Goal: Obtain resource: Download file/media

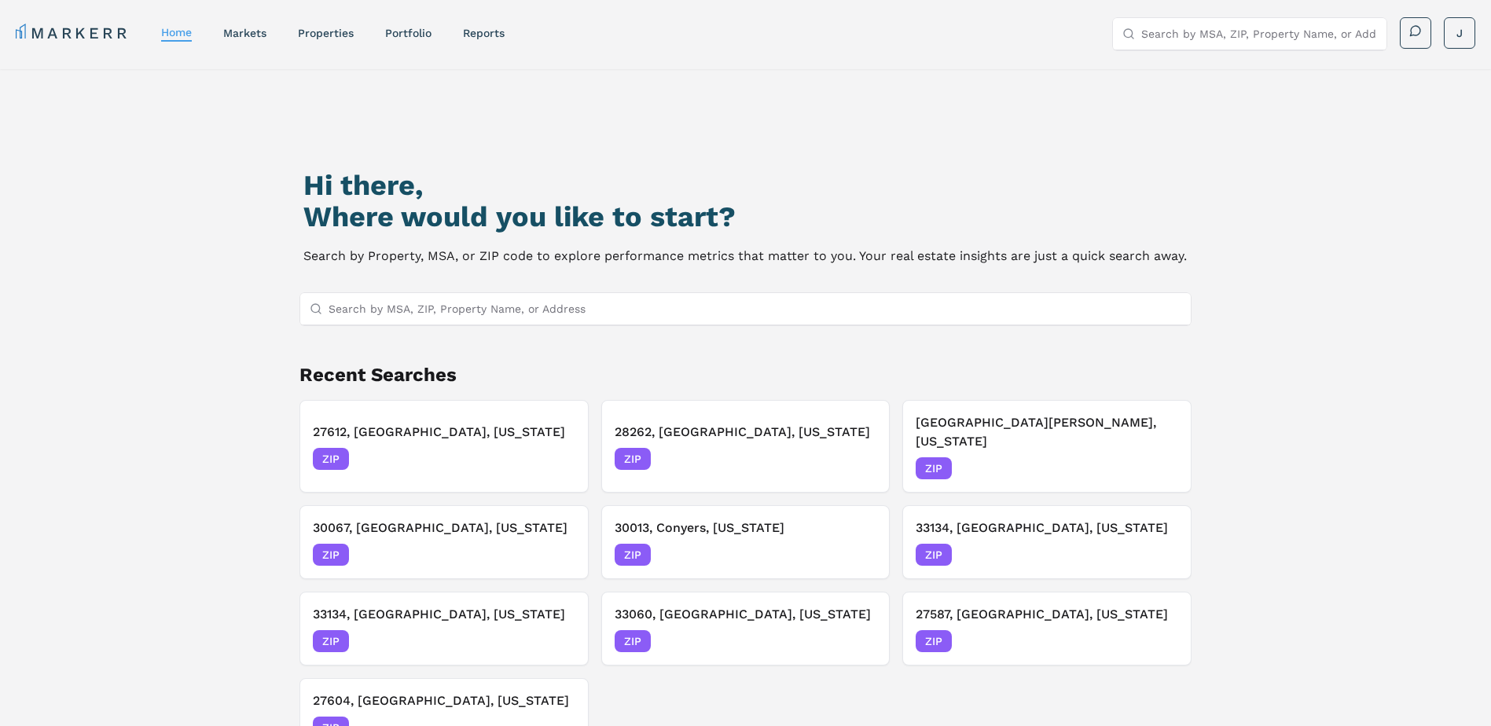
click at [414, 306] on input "Search by MSA, ZIP, Property Name, or Address" at bounding box center [754, 308] width 853 height 31
paste input "27605"
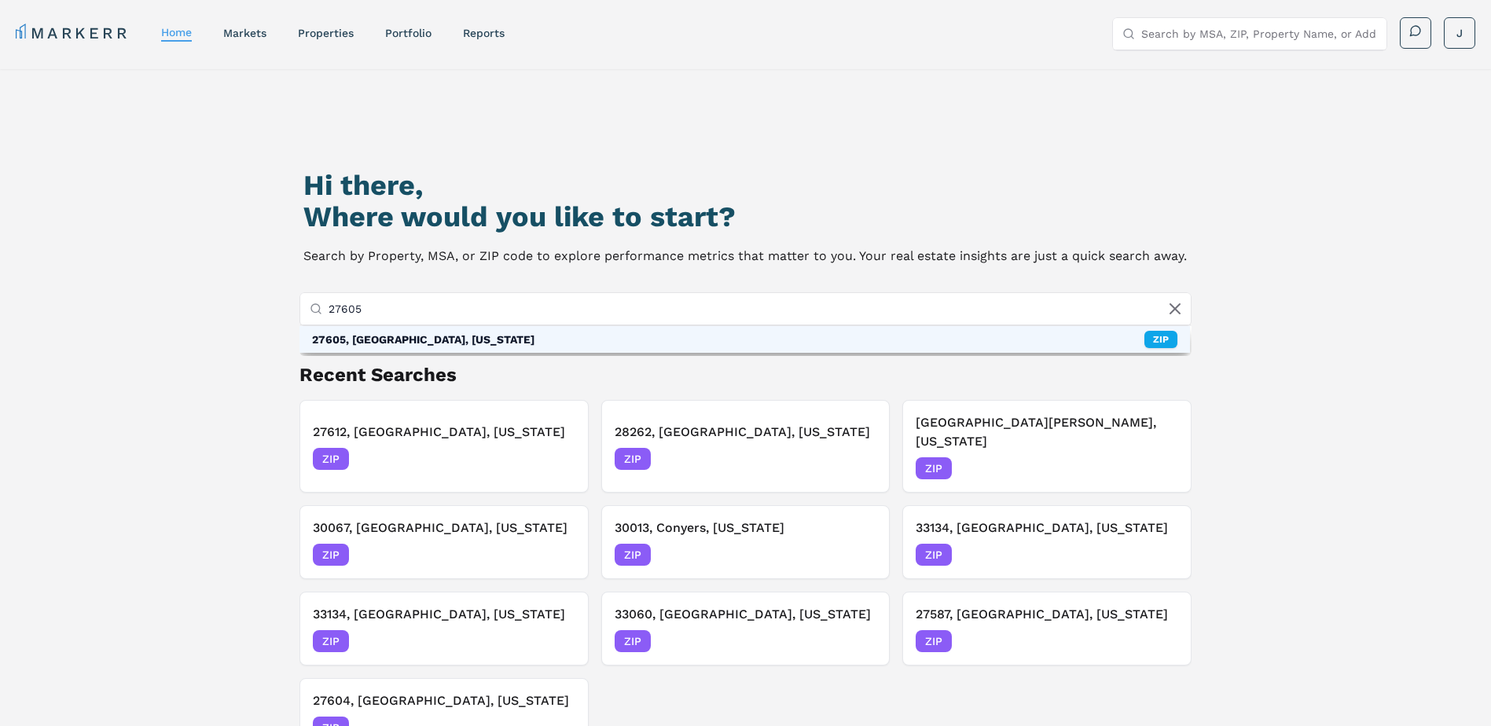
type input "27605"
click at [365, 344] on div "27605, [GEOGRAPHIC_DATA], [US_STATE]" at bounding box center [423, 340] width 222 height 16
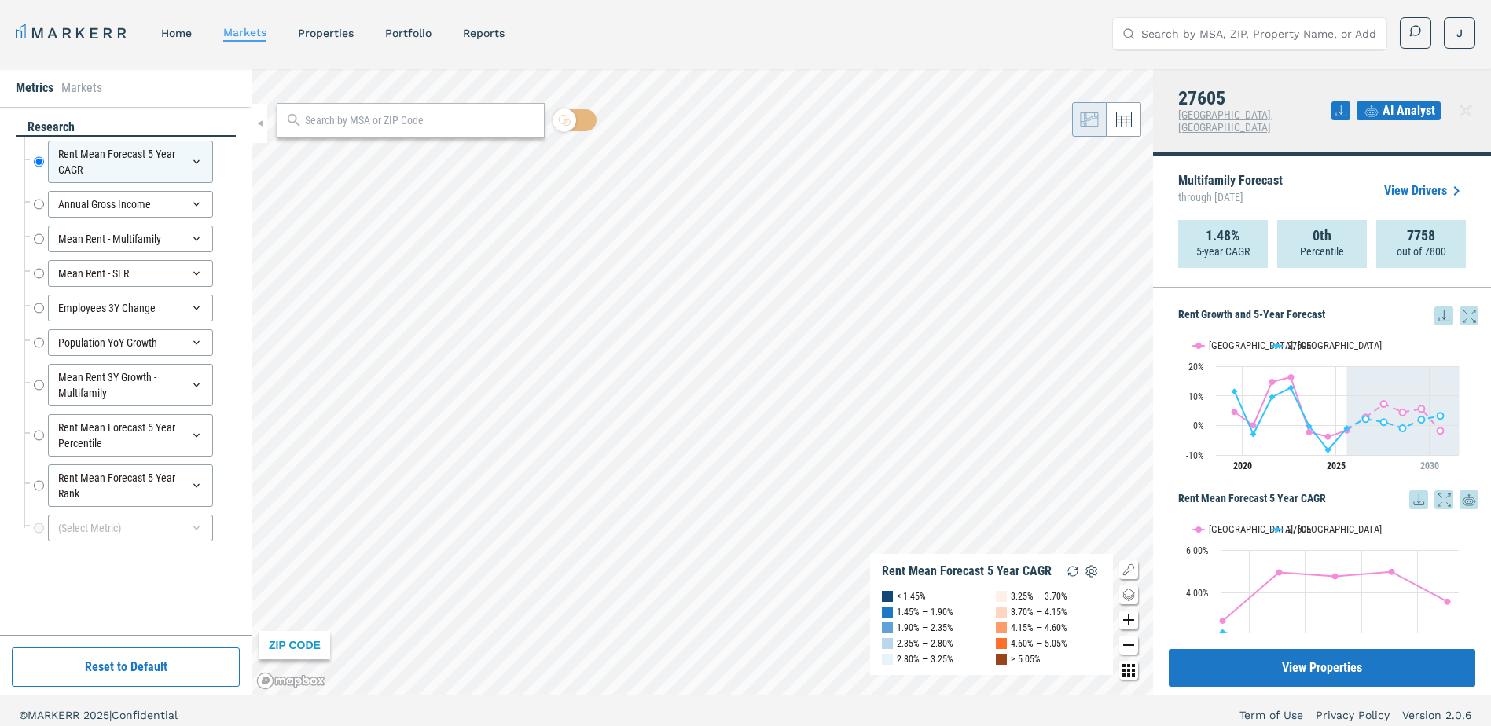
click at [1434, 306] on icon at bounding box center [1443, 315] width 19 height 19
click at [1348, 415] on div "Download as XLS" at bounding box center [1378, 404] width 125 height 35
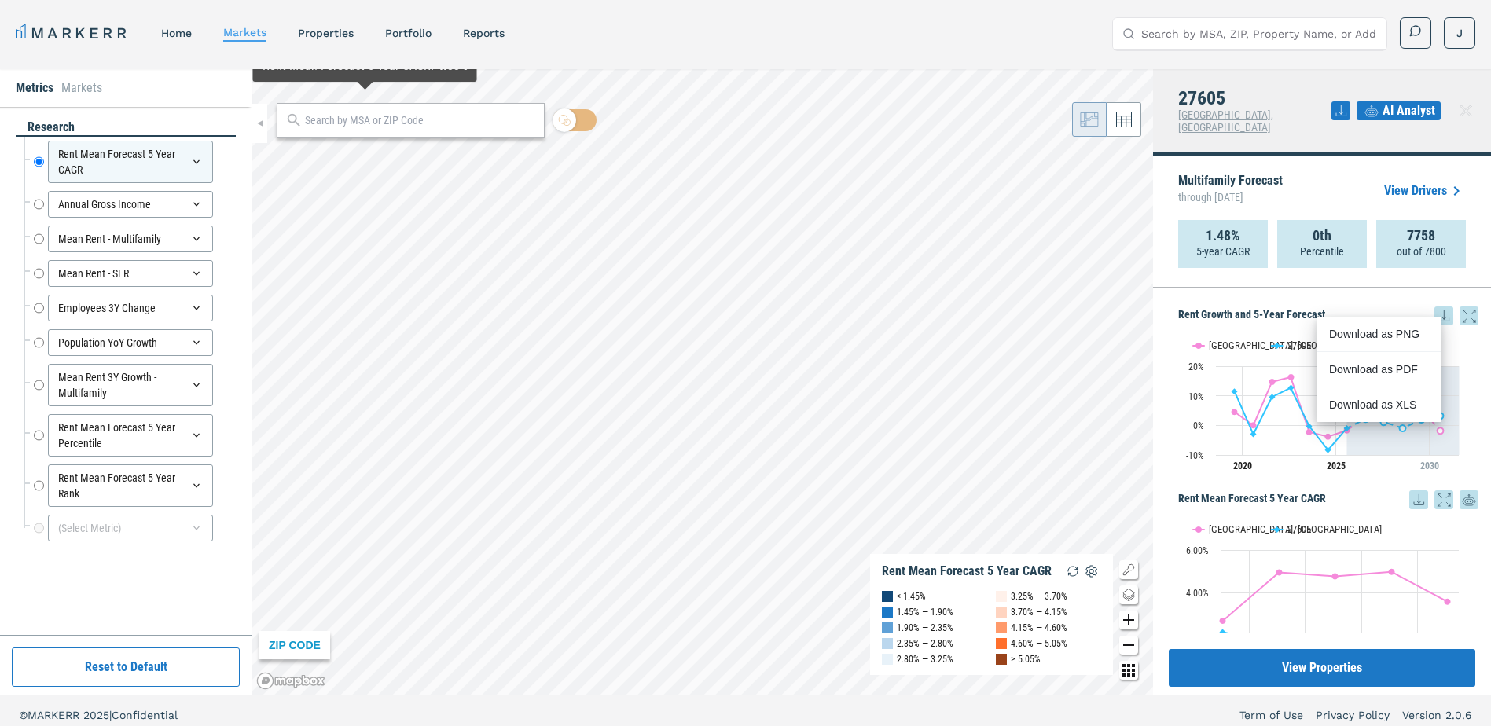
click at [344, 125] on input "text" at bounding box center [420, 120] width 231 height 17
paste input "29708"
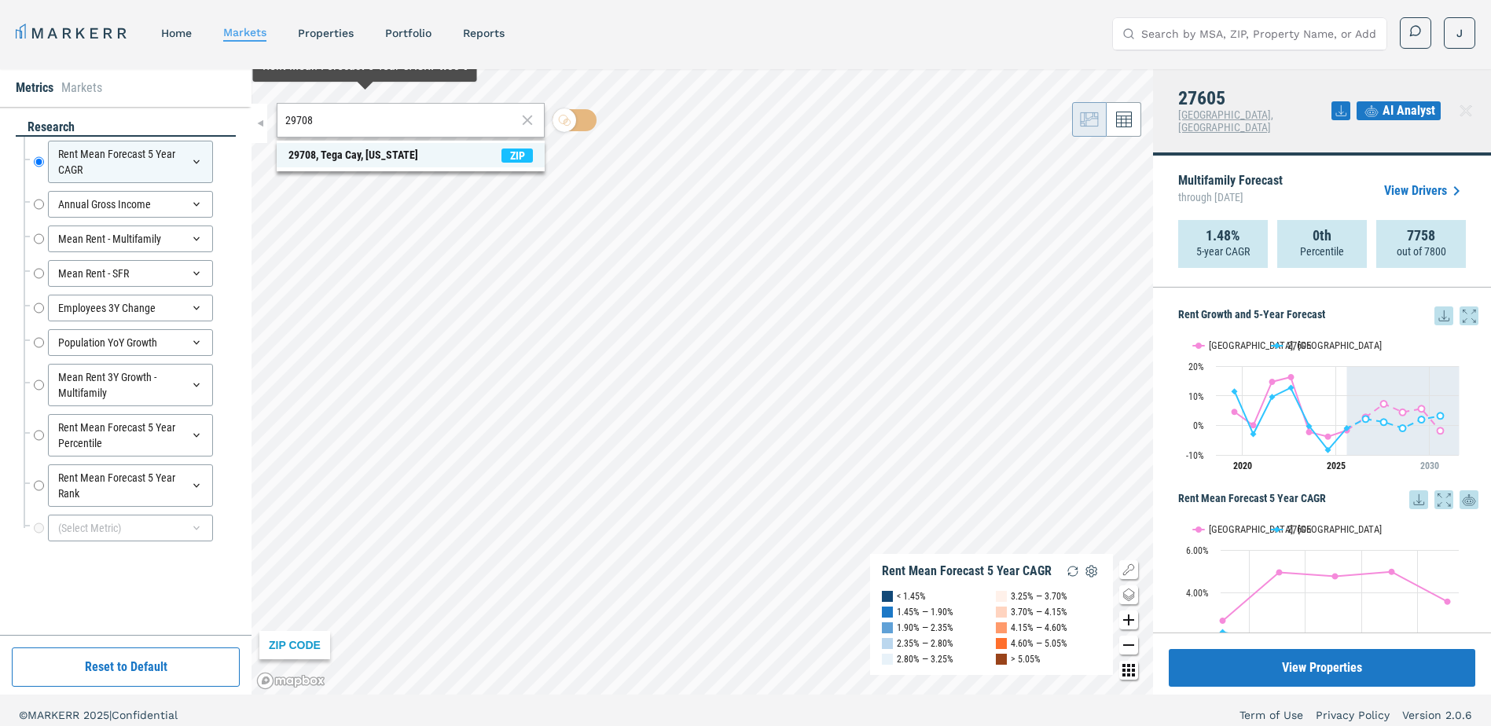
click at [297, 154] on div "29708, Tega Cay, South Carolina" at bounding box center [353, 155] width 130 height 17
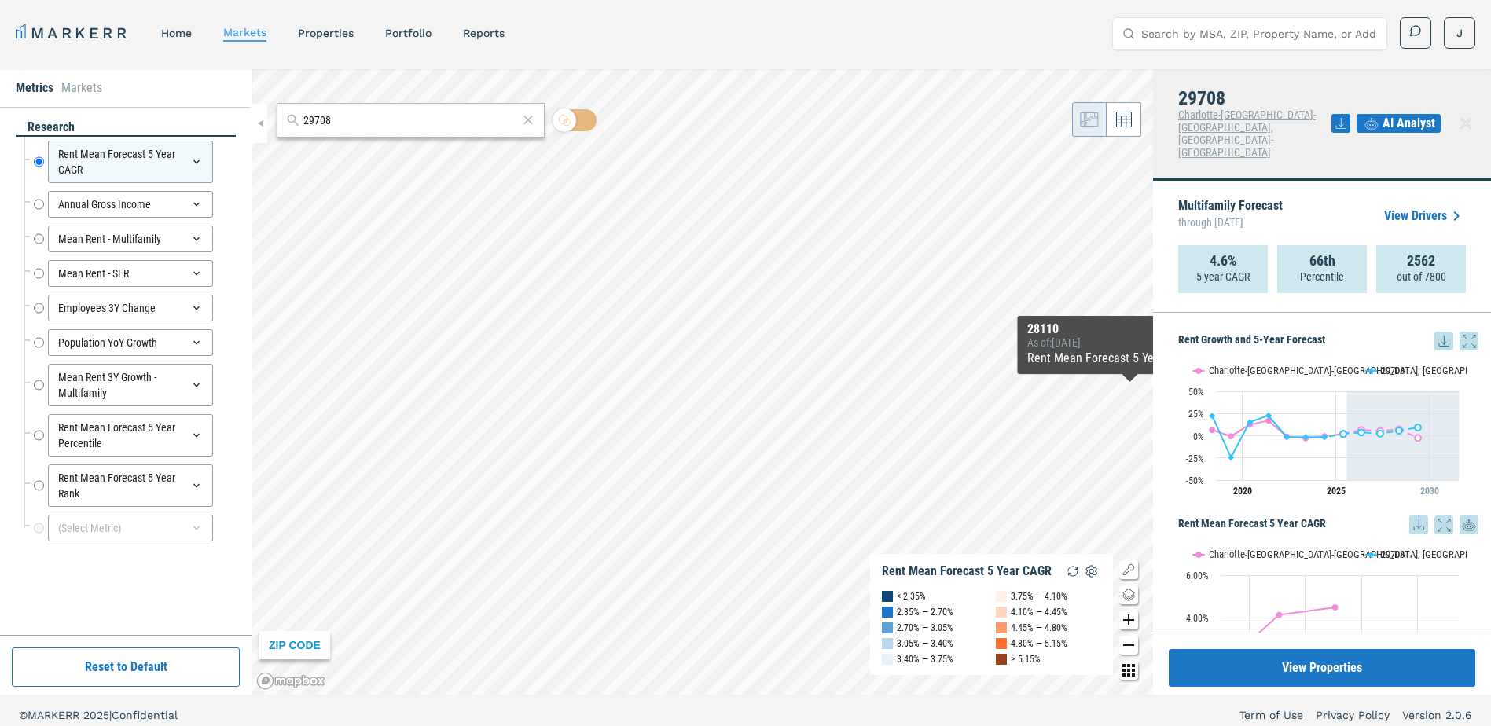
click at [1434, 332] on icon at bounding box center [1443, 341] width 19 height 19
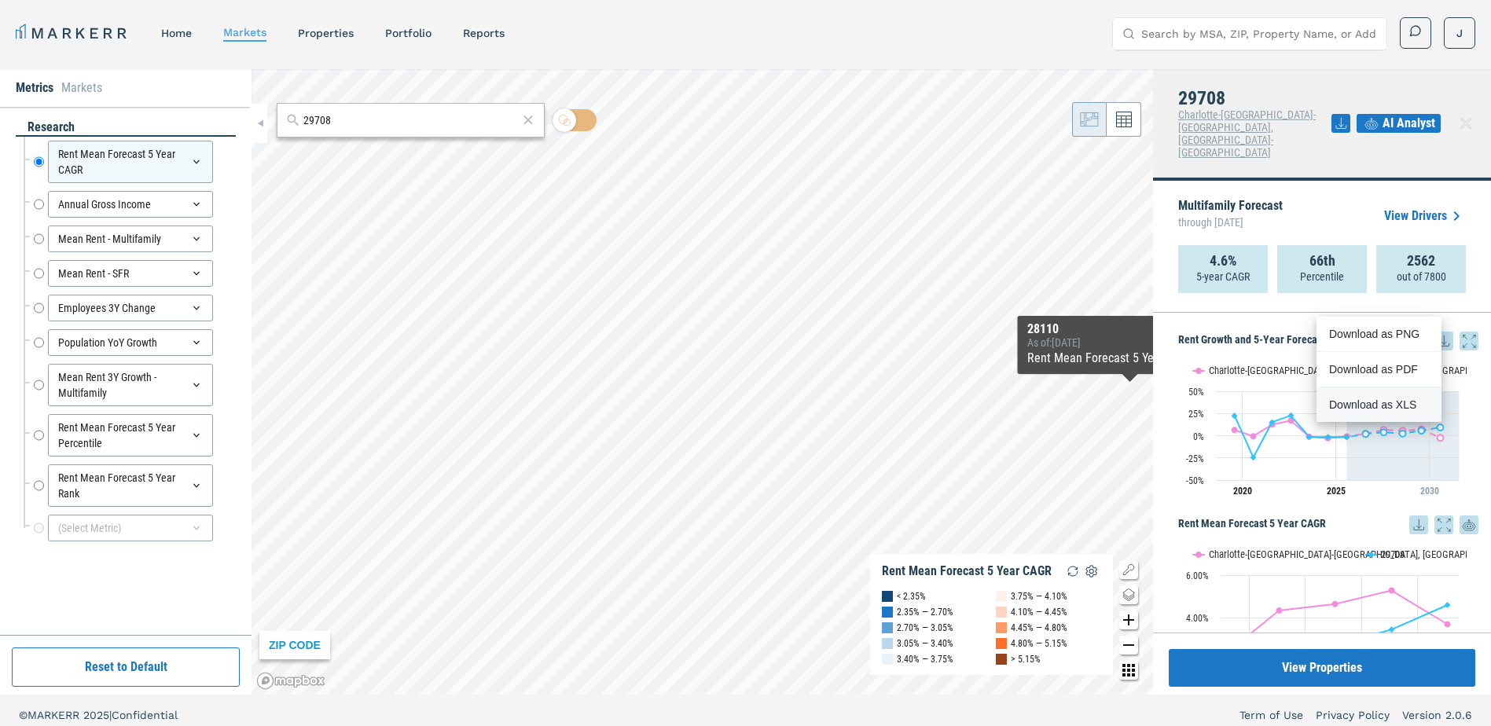
click at [1371, 402] on div "Download as XLS" at bounding box center [1374, 405] width 90 height 16
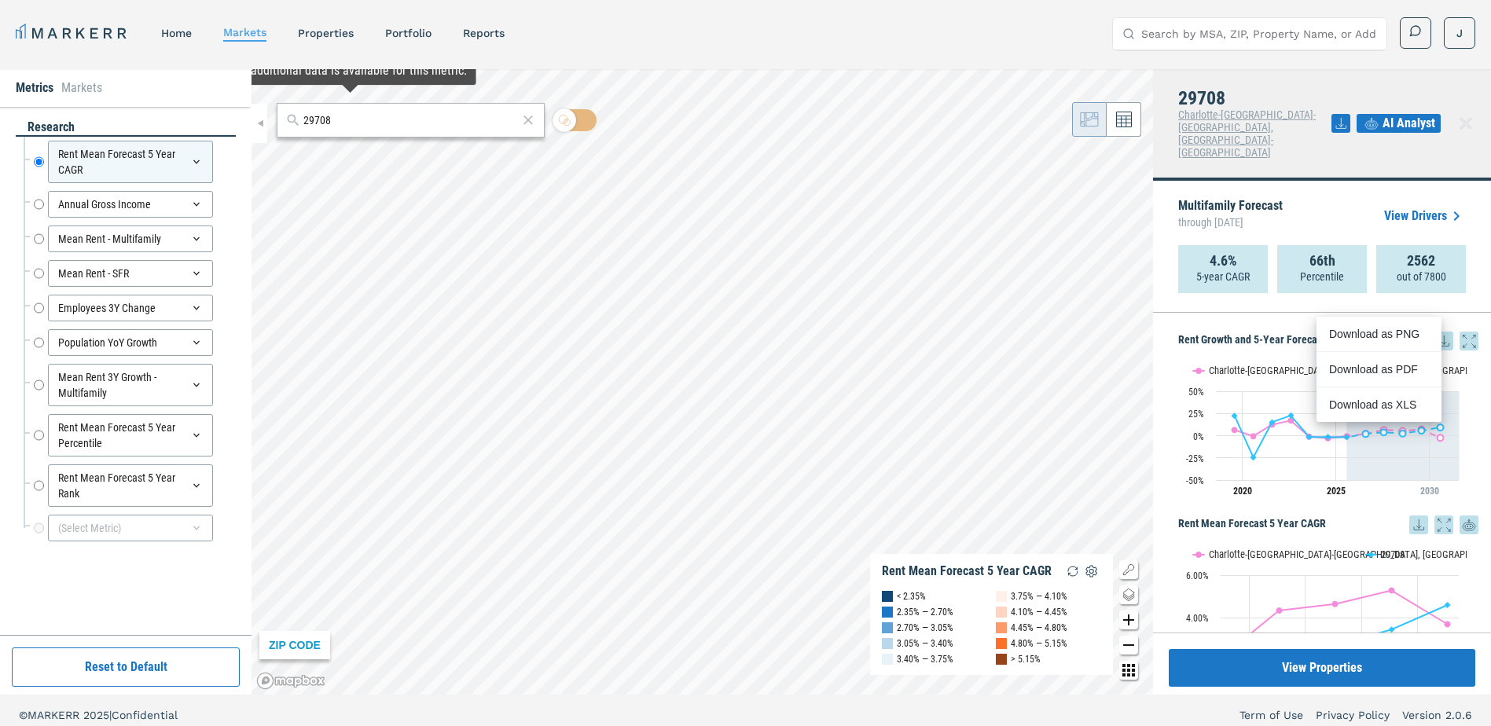
click at [376, 124] on input "29708" at bounding box center [410, 120] width 215 height 17
click at [371, 123] on input "29708" at bounding box center [410, 120] width 215 height 17
paste input "8205"
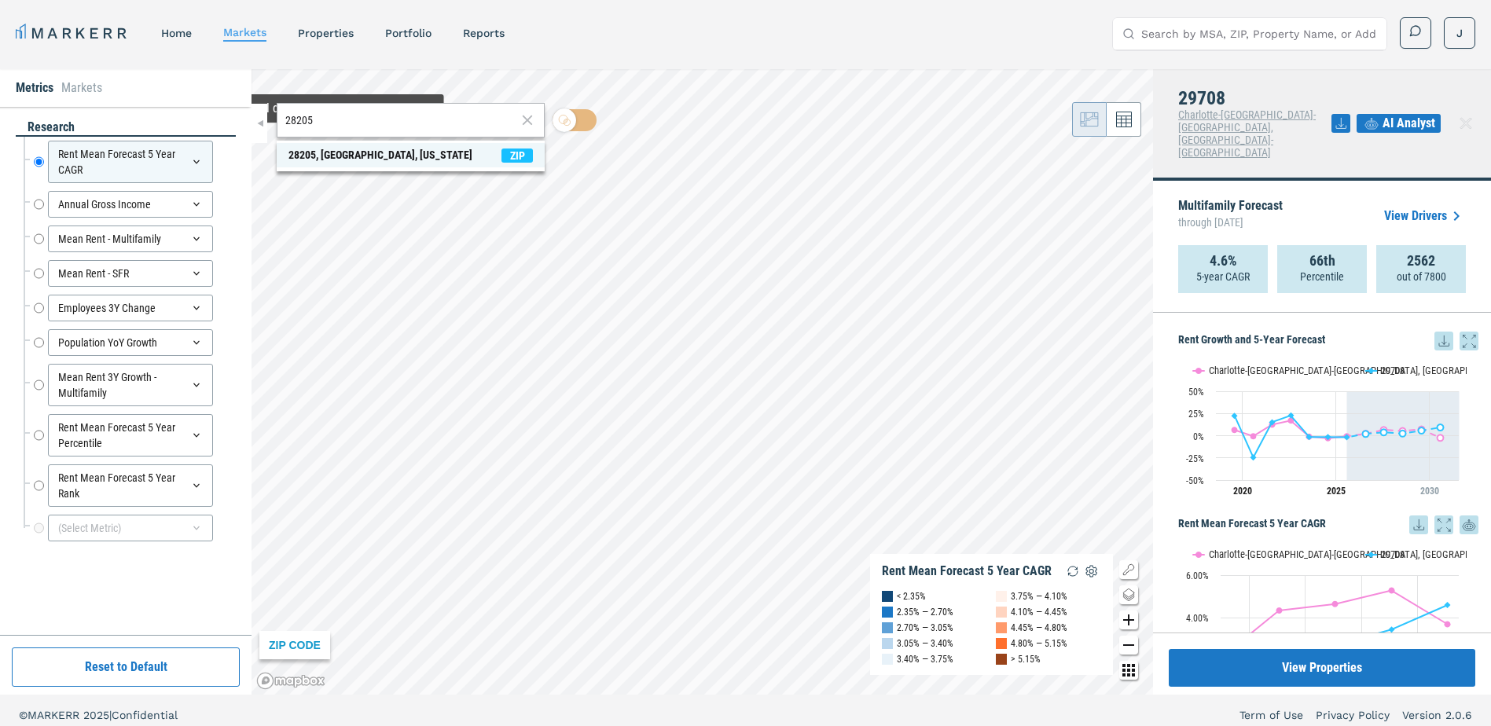
type input "28205"
click at [314, 156] on div "28205, Charlotte, North Carolina" at bounding box center [380, 155] width 184 height 17
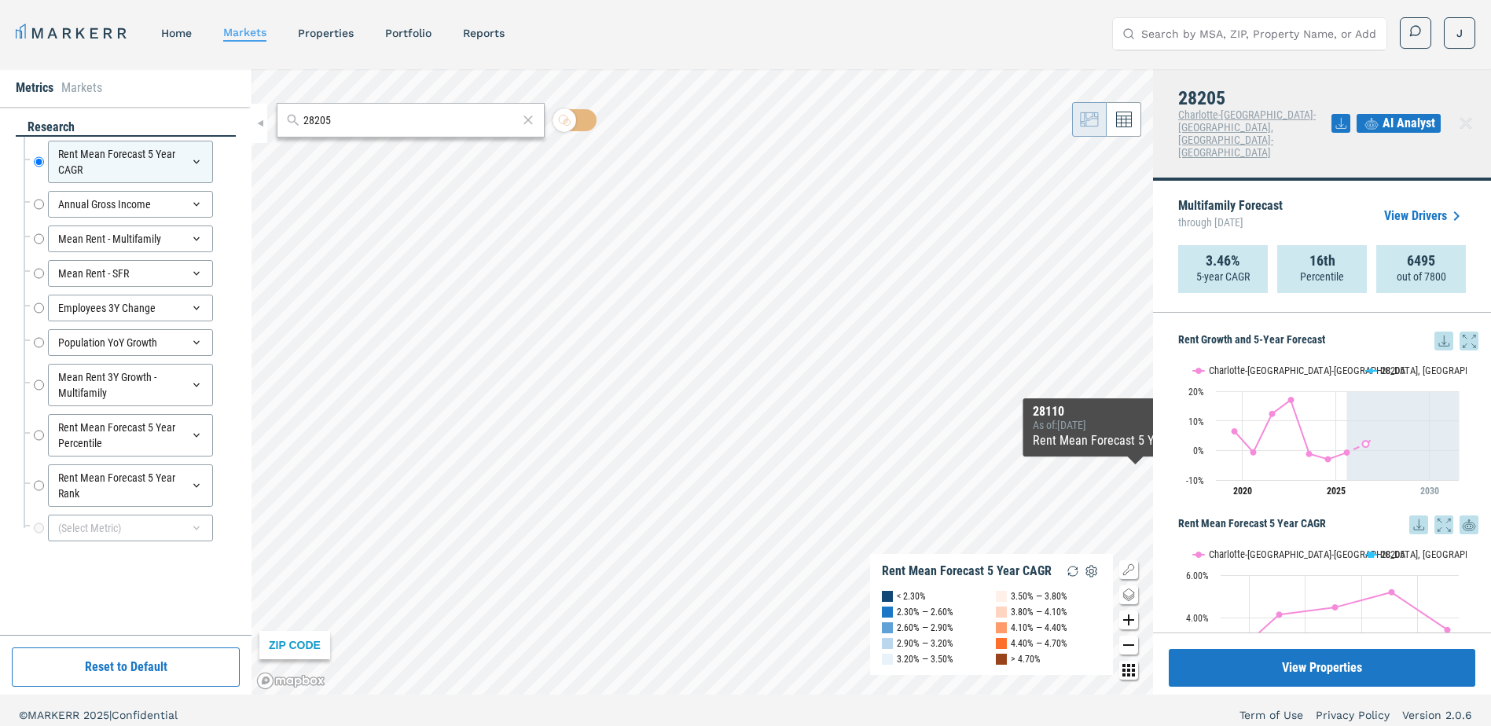
click at [1434, 332] on icon at bounding box center [1443, 341] width 19 height 19
click at [1365, 404] on div "Download as XLS" at bounding box center [1374, 405] width 90 height 16
